Goal: Entertainment & Leisure: Consume media (video, audio)

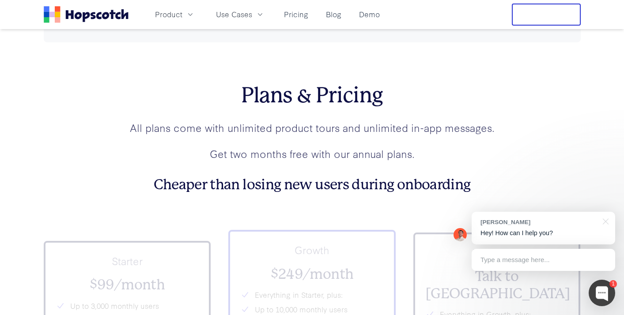
scroll to position [3064, 0]
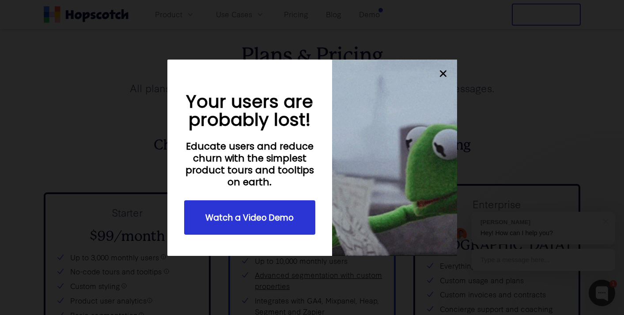
click at [248, 226] on div "Watch a Video Demo" at bounding box center [250, 217] width 132 height 34
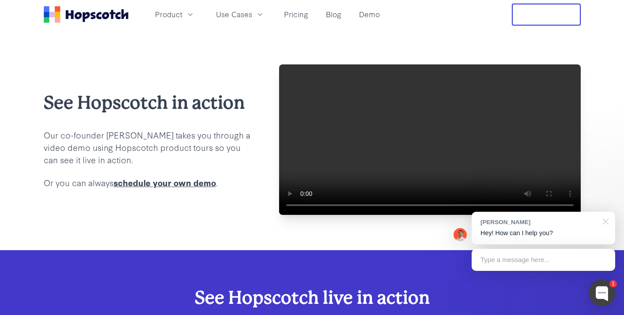
click at [609, 223] on div at bounding box center [604, 221] width 22 height 18
